Goal: Communication & Community: Answer question/provide support

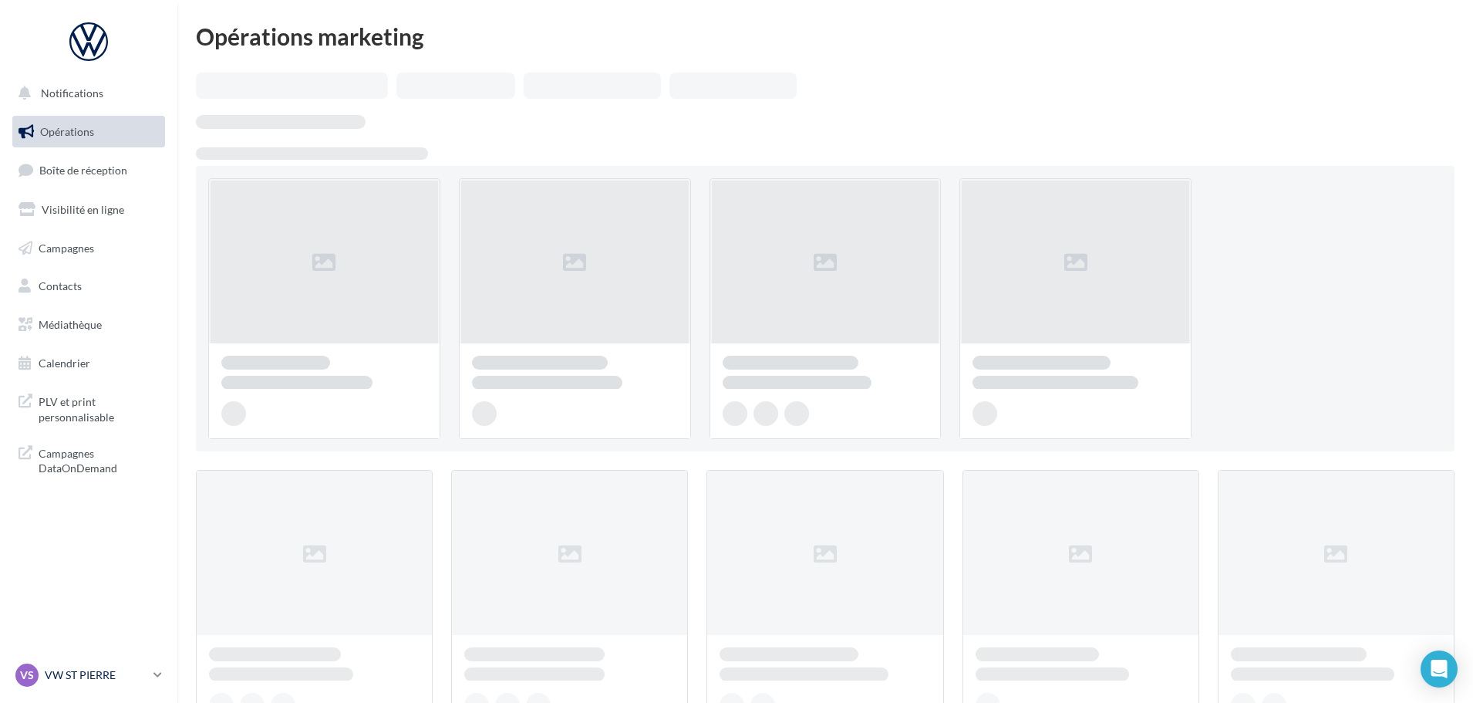
click at [109, 673] on p "VW ST PIERRE" at bounding box center [96, 674] width 103 height 15
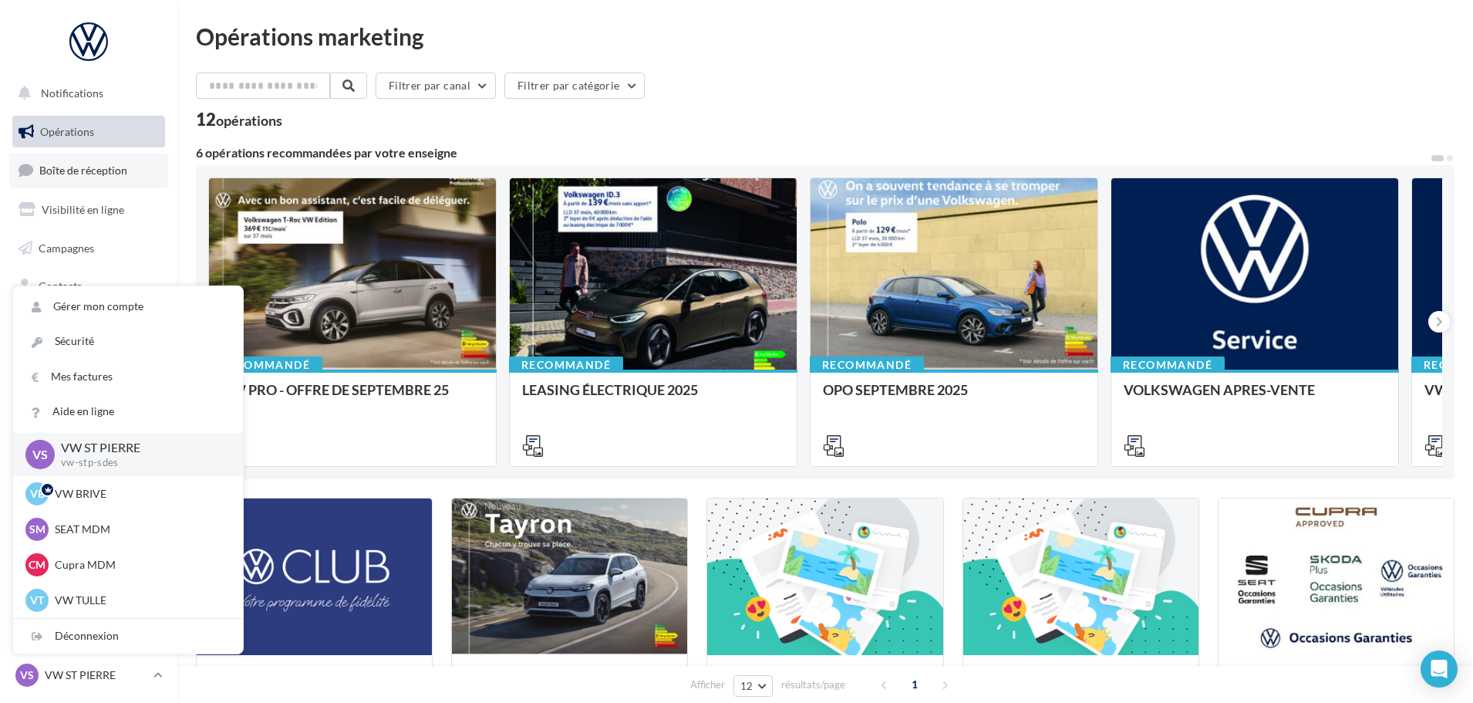
click at [103, 175] on span "Boîte de réception" at bounding box center [83, 170] width 88 height 13
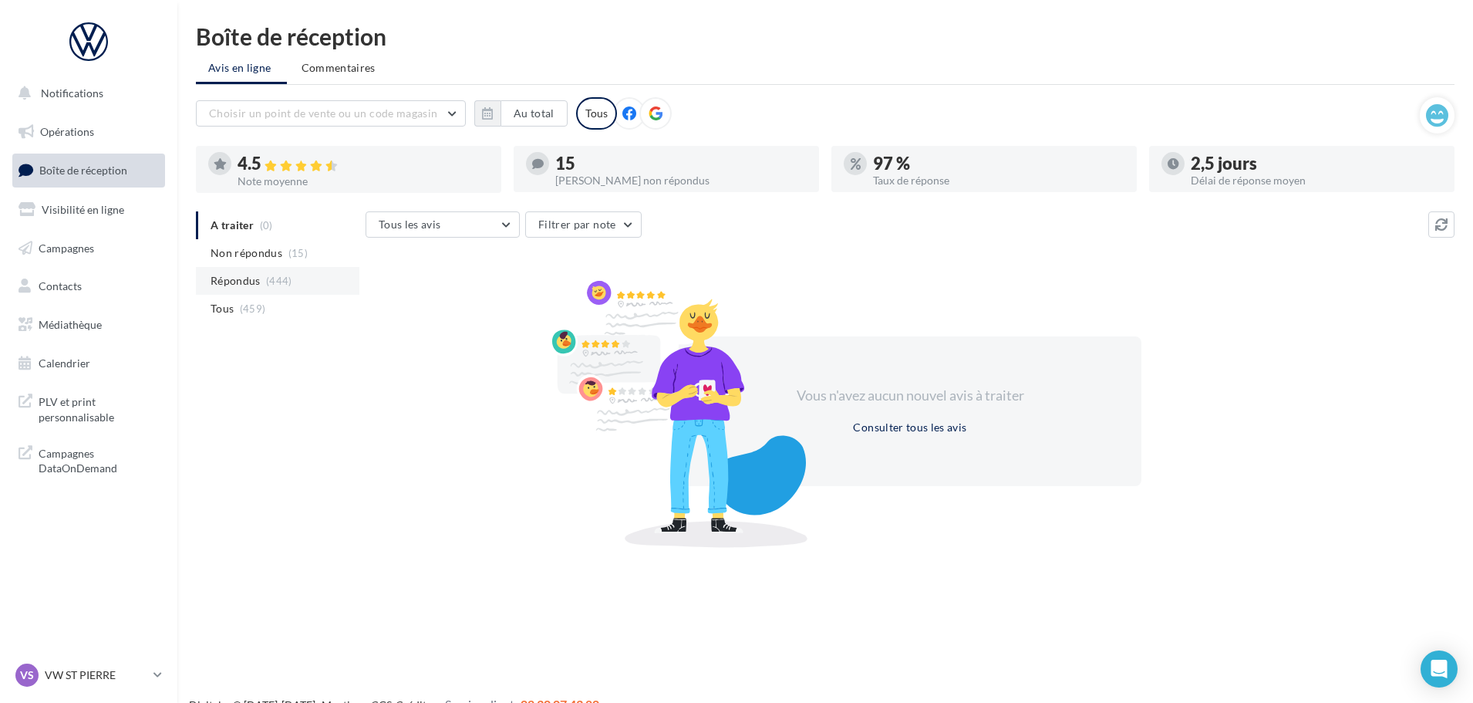
click at [280, 282] on span "(444)" at bounding box center [279, 281] width 26 height 12
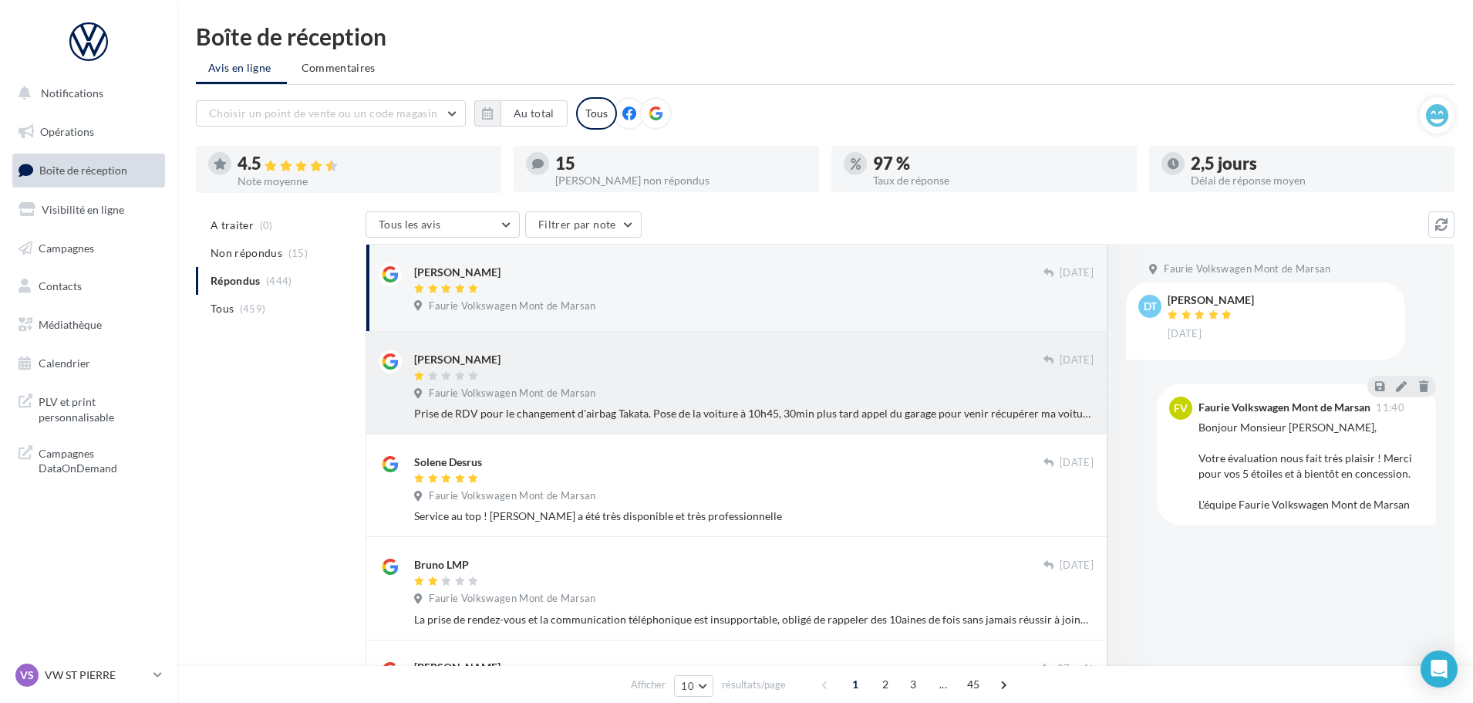
click at [621, 408] on div "Prise de RDV pour le changement d'airbag Takata. Pose de la voiture à 10h45, 30…" at bounding box center [754, 413] width 680 height 15
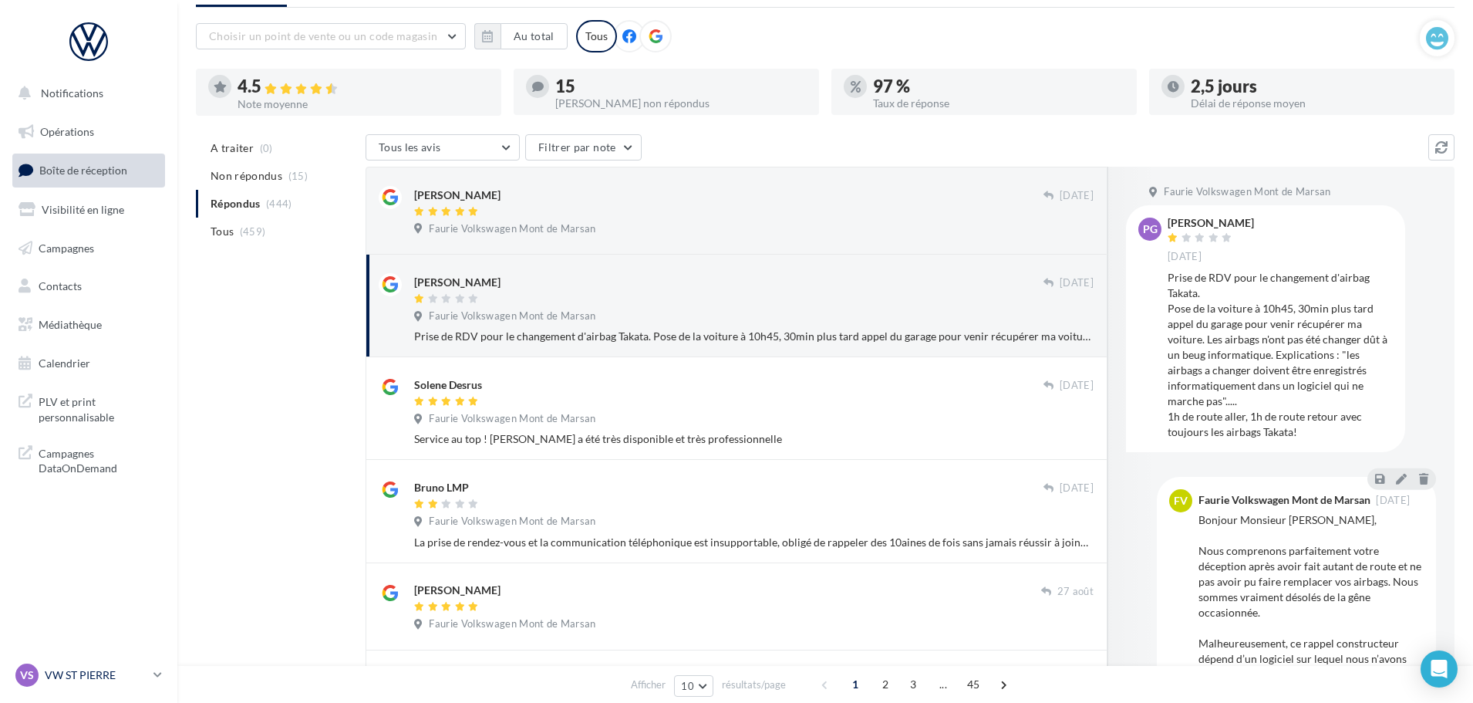
click at [150, 667] on link "VS VW ST PIERRE vw-stp-sdes" at bounding box center [88, 674] width 153 height 29
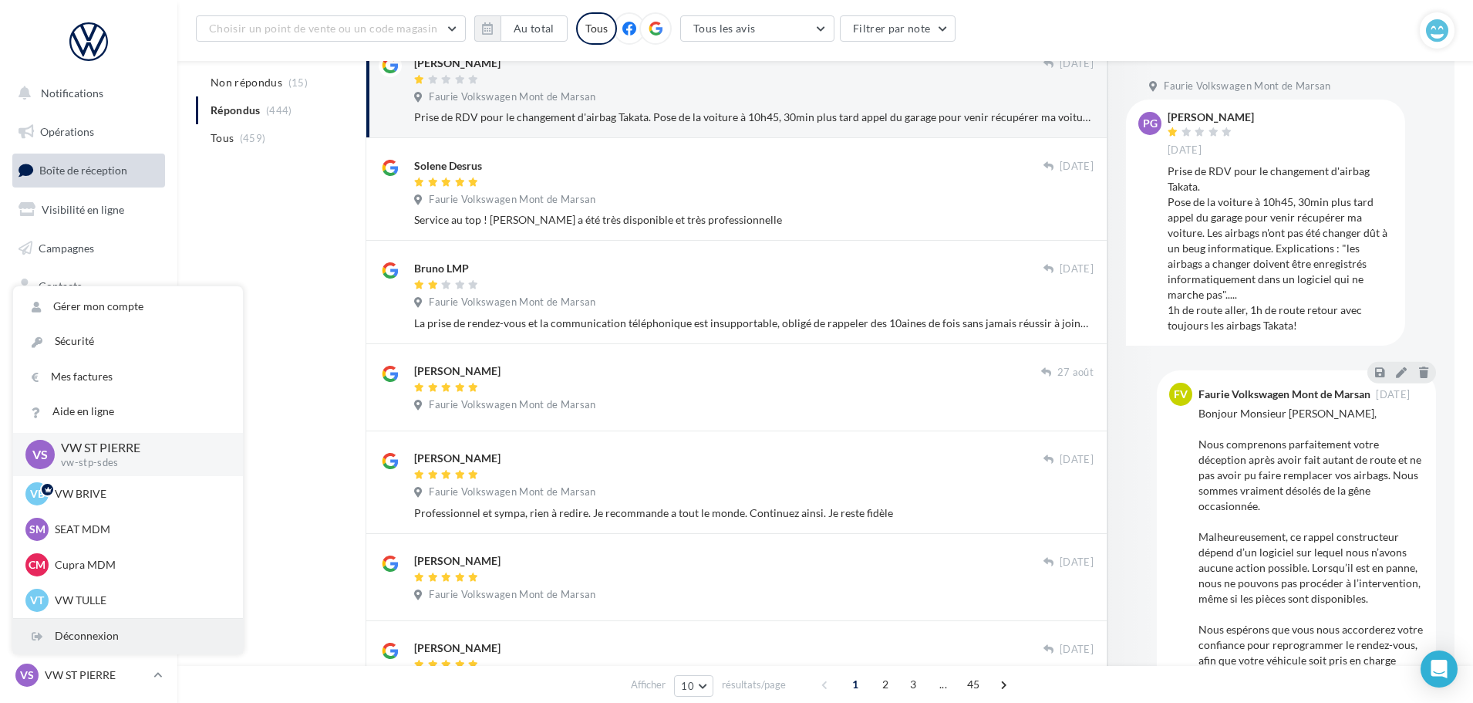
click at [125, 643] on div "Déconnexion" at bounding box center [128, 636] width 230 height 35
